Goal: Task Accomplishment & Management: Manage account settings

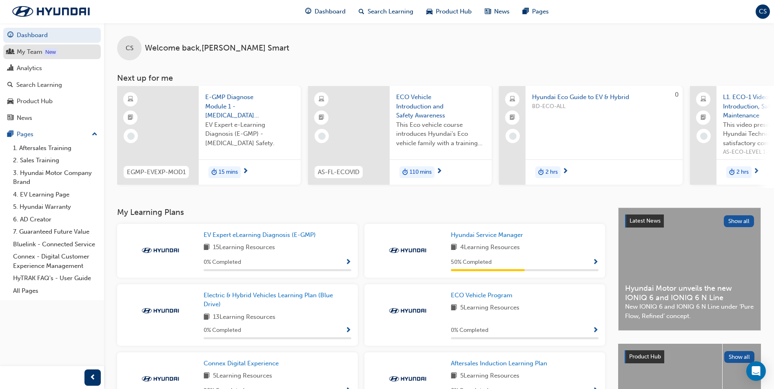
click at [37, 56] on div "My Team" at bounding box center [51, 52] width 89 height 10
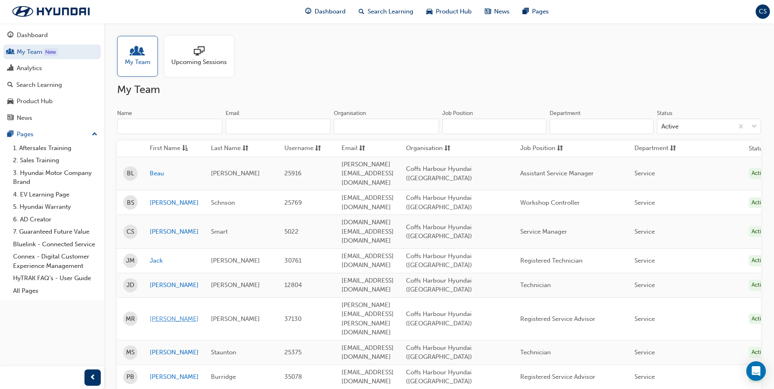
click at [154, 314] on link "[PERSON_NAME]" at bounding box center [174, 318] width 49 height 9
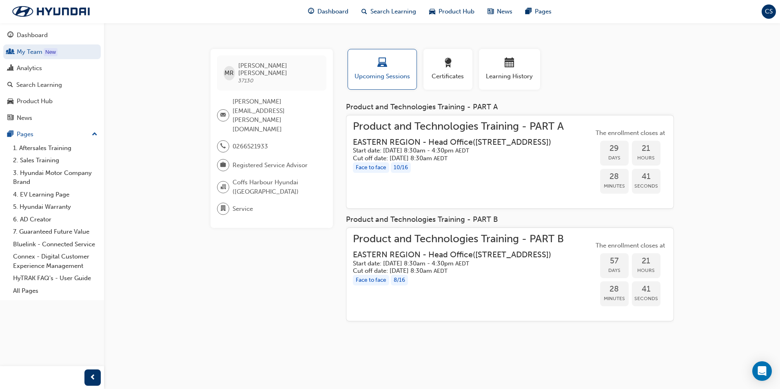
click at [396, 147] on h3 "EASTERN REGION - Head Office ( [STREET_ADDRESS] )" at bounding box center [452, 141] width 198 height 9
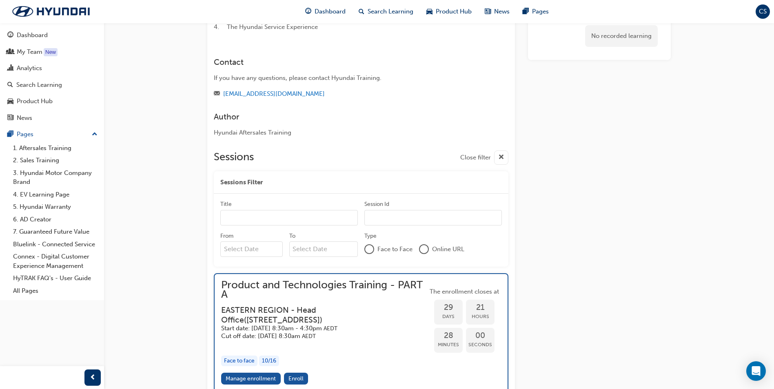
scroll to position [635, 0]
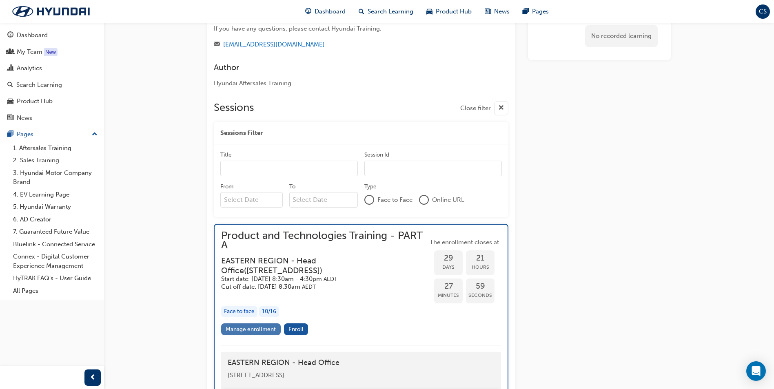
click at [244, 323] on link "Manage enrollment" at bounding box center [251, 329] width 60 height 12
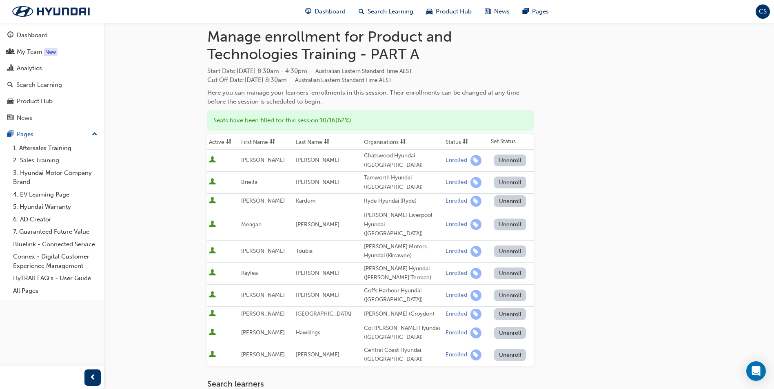
scroll to position [41, 0]
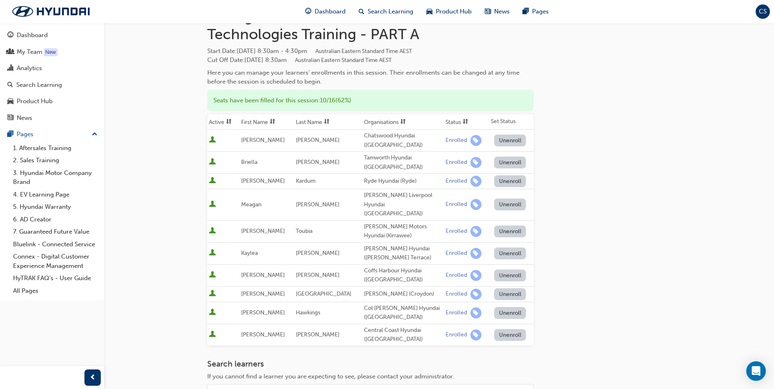
click at [160, 86] on div "Go to session detail page Manage enrollment for Product and Technologies Traini…" at bounding box center [387, 242] width 774 height 567
